Goal: Task Accomplishment & Management: Manage account settings

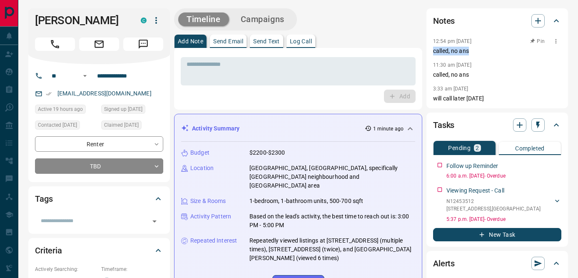
drag, startPoint x: 433, startPoint y: 50, endPoint x: 488, endPoint y: 50, distance: 54.6
click at [489, 50] on p "called, no ans" at bounding box center [497, 51] width 128 height 9
copy p "called, no ans"
click at [300, 44] on p "Log Call" at bounding box center [301, 41] width 22 height 6
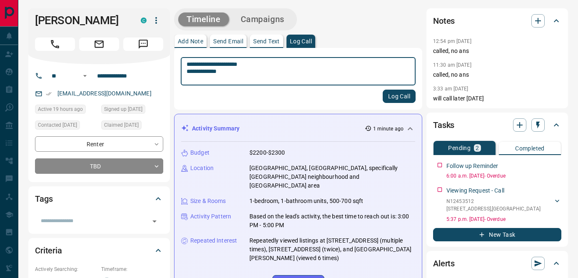
type textarea "**********"
click at [404, 95] on button "Log Call" at bounding box center [399, 96] width 33 height 13
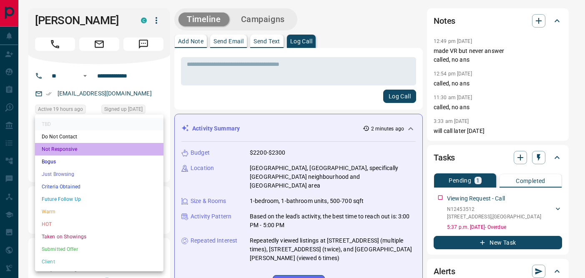
click at [89, 147] on li "Not Responsive" at bounding box center [99, 149] width 128 height 13
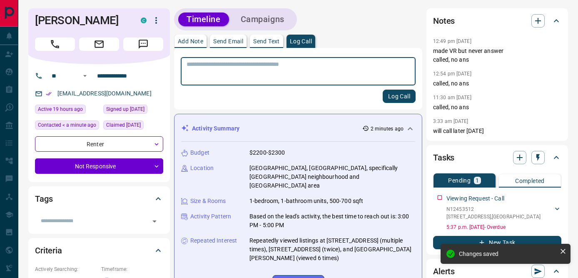
type input "*"
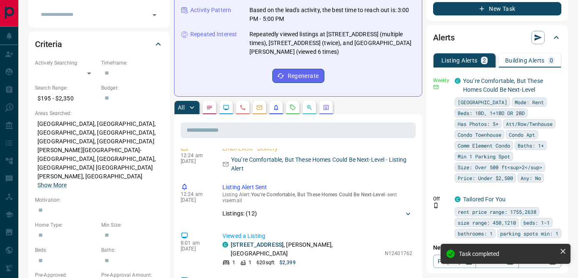
scroll to position [529, 0]
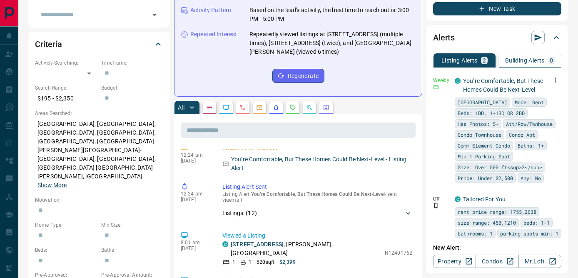
click at [556, 81] on icon "button" at bounding box center [556, 80] width 1 height 5
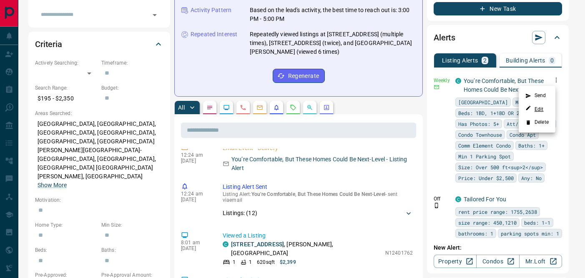
click at [538, 108] on link "Edit" at bounding box center [534, 109] width 18 height 8
click at [356, 149] on div at bounding box center [292, 139] width 585 height 278
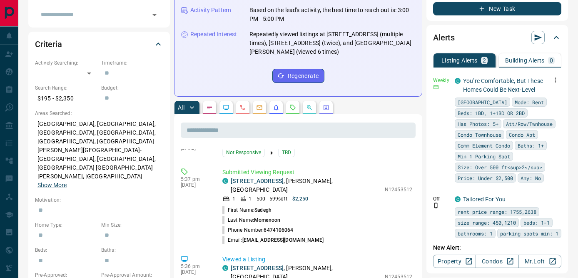
scroll to position [313, 0]
